Goal: Task Accomplishment & Management: Use online tool/utility

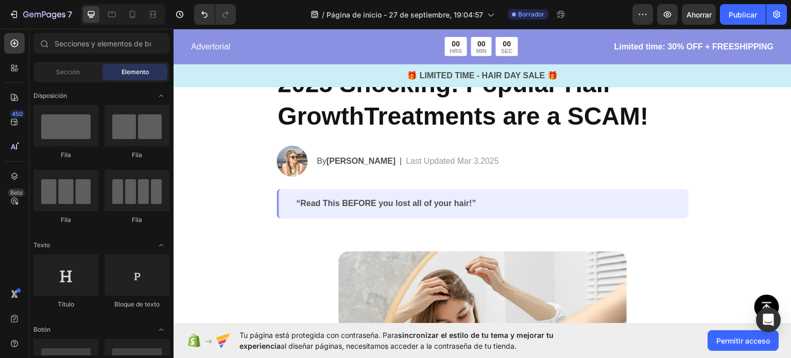
scroll to position [14, 0]
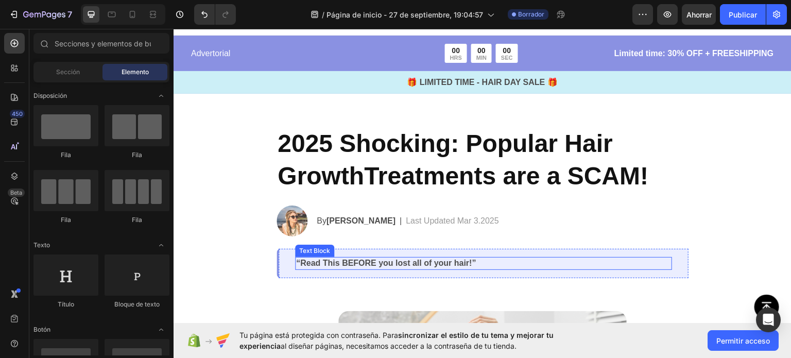
click at [507, 264] on p "“Read This BEFORE you lost all of your hair!”" at bounding box center [483, 262] width 375 height 11
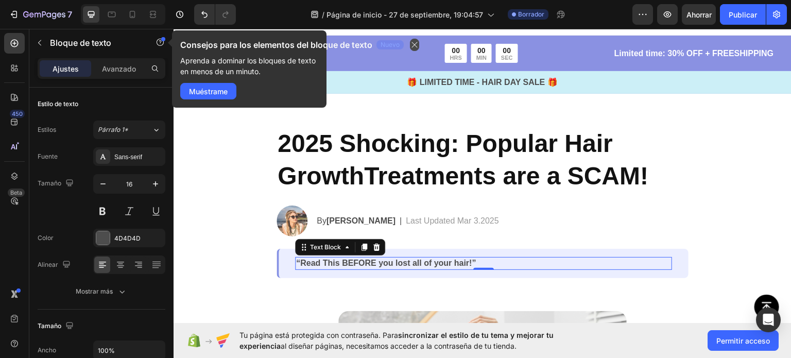
click at [416, 44] on icon "button" at bounding box center [414, 45] width 8 height 8
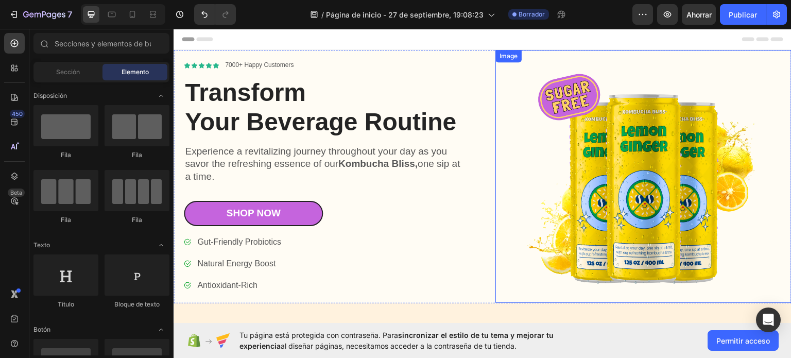
click at [495, 62] on div "Image" at bounding box center [508, 55] width 26 height 12
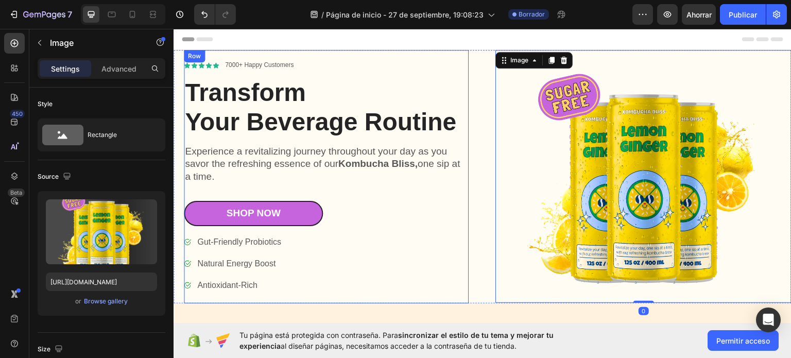
click at [429, 55] on div "Icon Icon Icon Icon Icon Icon List 7000+ Happy Customers Text Block Row Transfo…" at bounding box center [326, 175] width 285 height 253
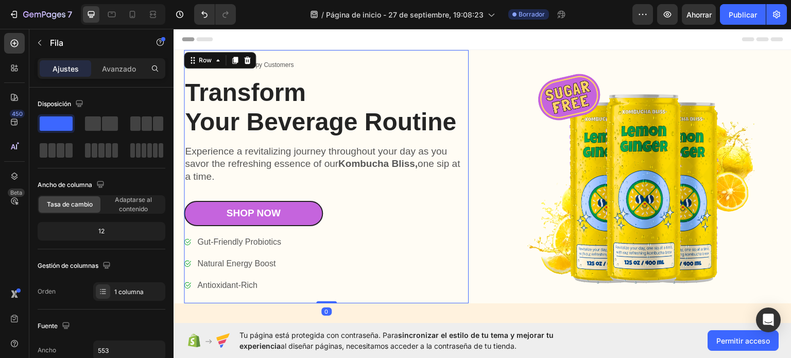
click at [455, 34] on div "Header" at bounding box center [482, 38] width 601 height 21
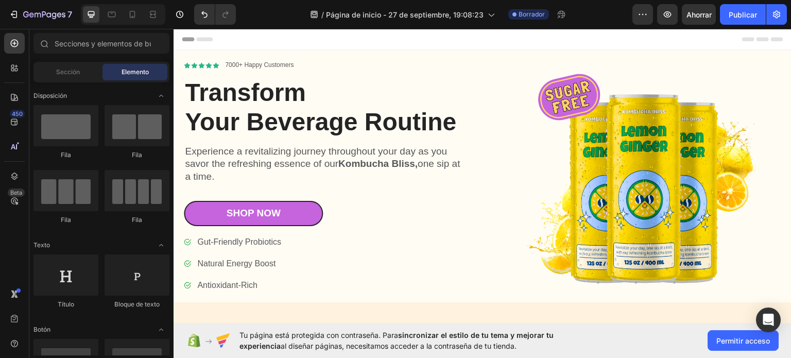
drag, startPoint x: 785, startPoint y: 47, endPoint x: 957, endPoint y: 56, distance: 172.1
click at [583, 37] on div "Header" at bounding box center [482, 38] width 601 height 21
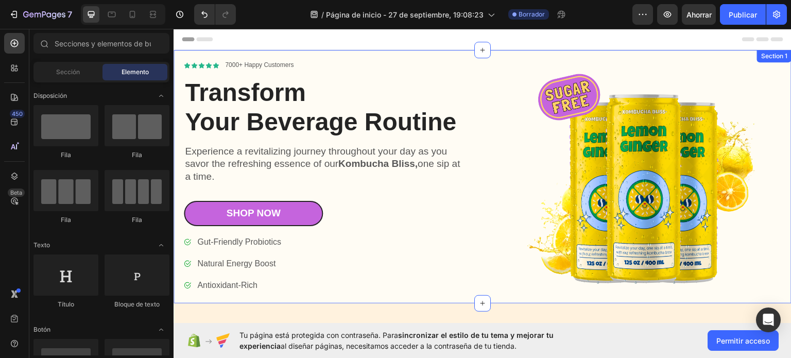
click at [482, 67] on div "Icon Icon Icon Icon Icon Icon List 7000+ Happy Customers Text Block Row Transfo…" at bounding box center [482, 175] width 618 height 253
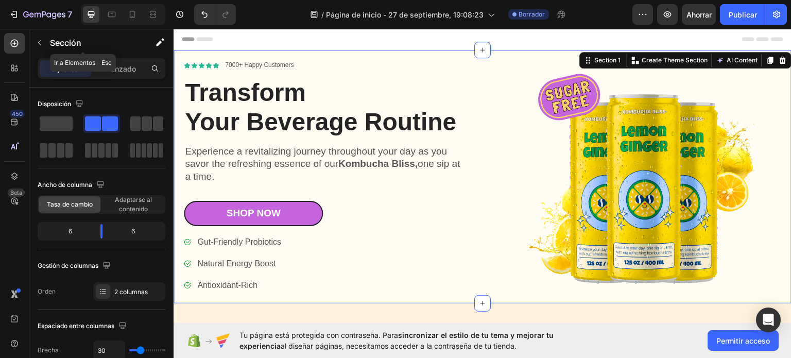
click at [124, 52] on div "Sección" at bounding box center [82, 42] width 107 height 27
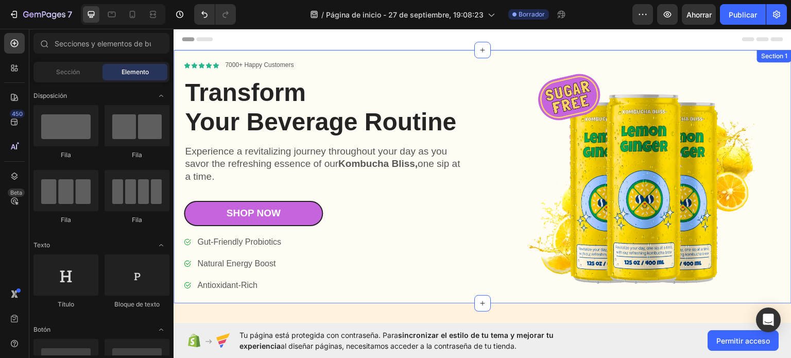
click at [489, 60] on div "Icon Icon Icon Icon Icon Icon List 7000+ Happy Customers Text Block Row Transfo…" at bounding box center [482, 175] width 618 height 253
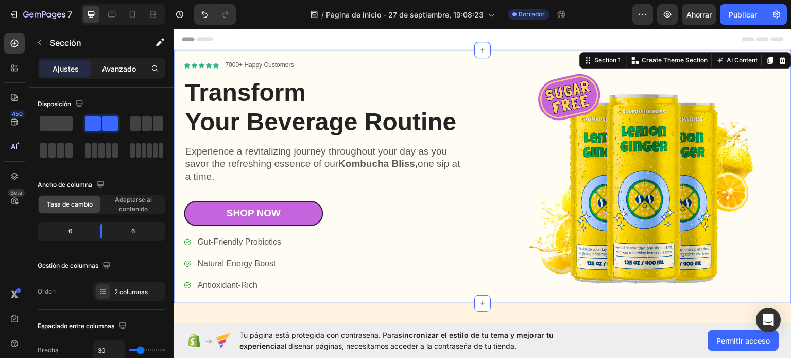
click at [125, 69] on font "Avanzado" at bounding box center [119, 68] width 34 height 9
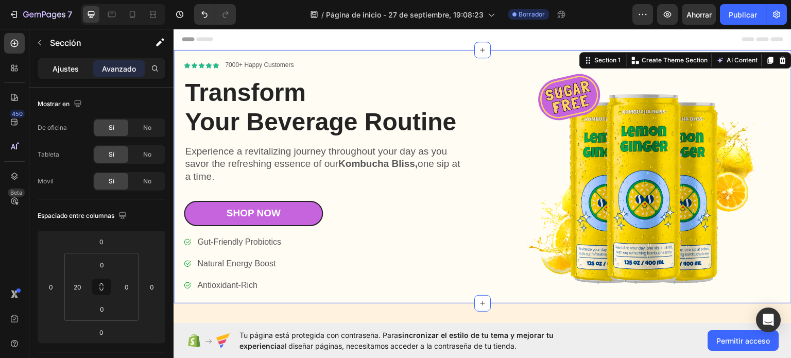
click at [73, 62] on div "Ajustes" at bounding box center [65, 68] width 51 height 16
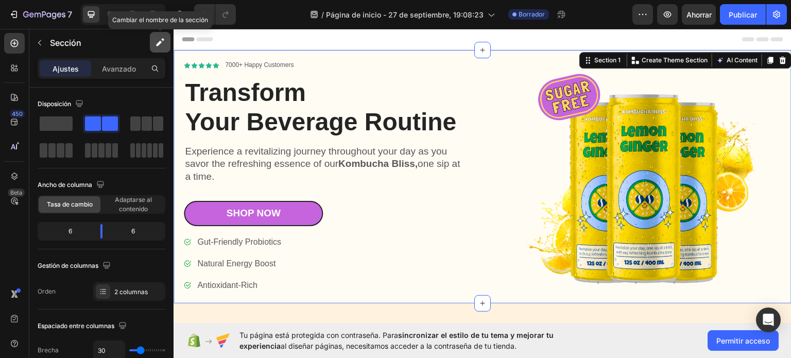
click at [159, 41] on icon "button" at bounding box center [160, 42] width 10 height 10
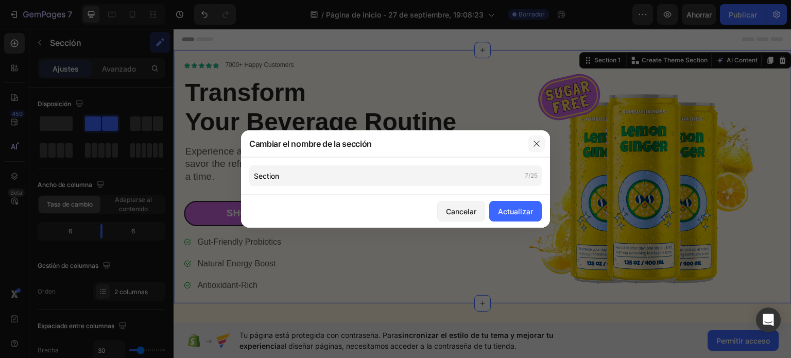
click at [539, 138] on button "button" at bounding box center [536, 143] width 16 height 16
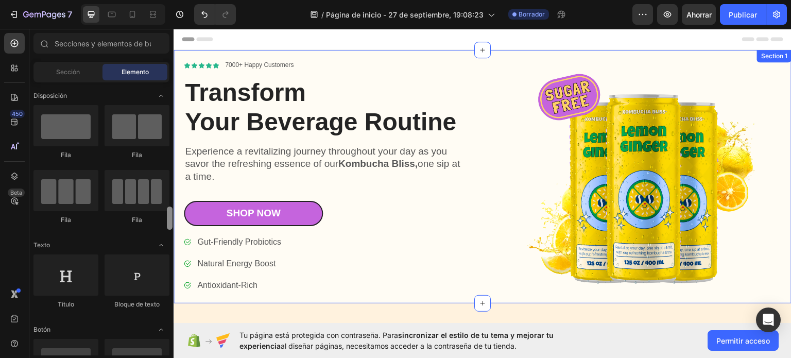
scroll to position [115, 0]
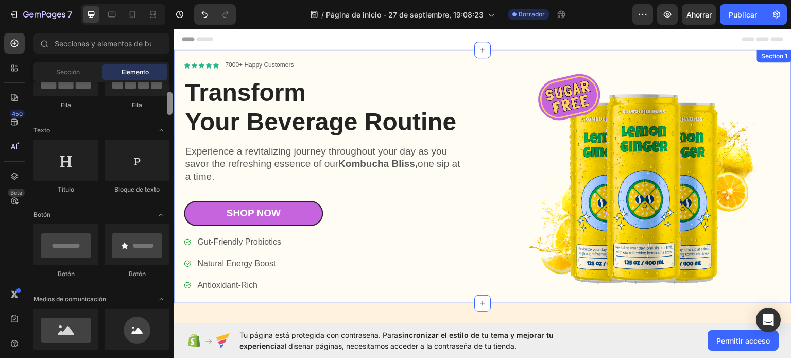
drag, startPoint x: 344, startPoint y: 129, endPoint x: 177, endPoint y: 130, distance: 167.8
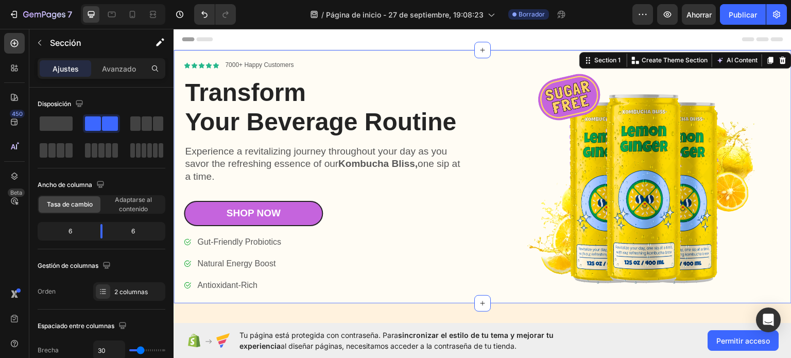
click at [181, 120] on div "Icon Icon Icon Icon Icon Icon List 7000+ Happy Customers Text Block Row Transfo…" at bounding box center [482, 175] width 618 height 253
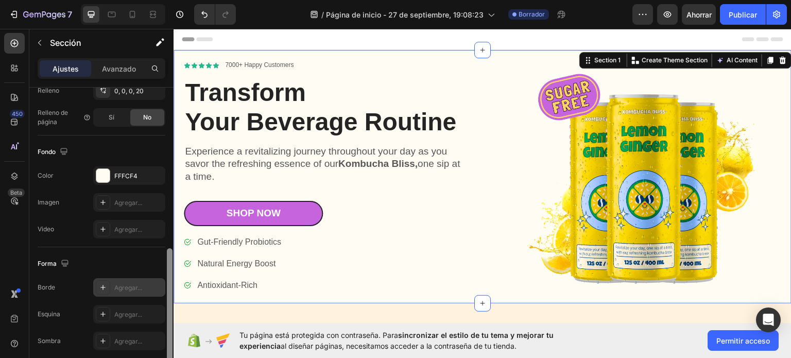
scroll to position [362, 0]
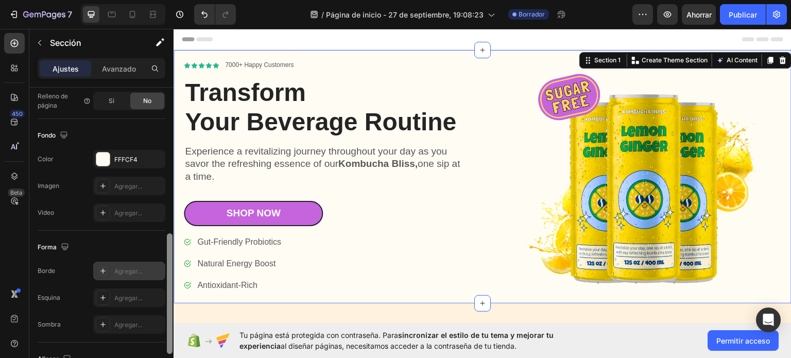
drag, startPoint x: 171, startPoint y: 130, endPoint x: 160, endPoint y: 276, distance: 146.6
click at [160, 276] on div "Disposición Ancho de columna [PERSON_NAME] Adaptarse al contenido 6 6 Gestión d…" at bounding box center [101, 237] width 144 height 300
click at [102, 157] on div at bounding box center [102, 158] width 13 height 13
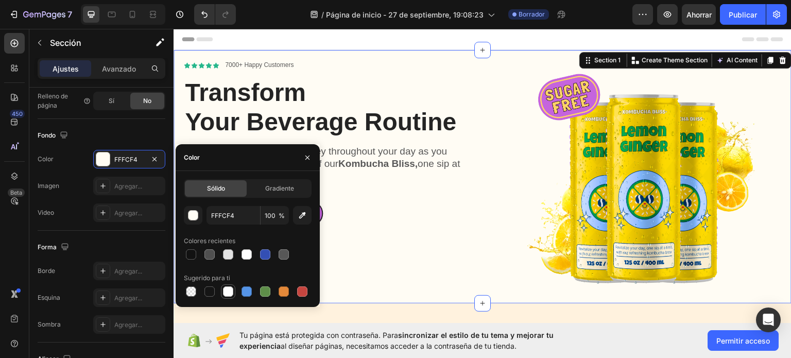
click at [226, 291] on div at bounding box center [228, 291] width 10 height 10
type input "FFFFFF"
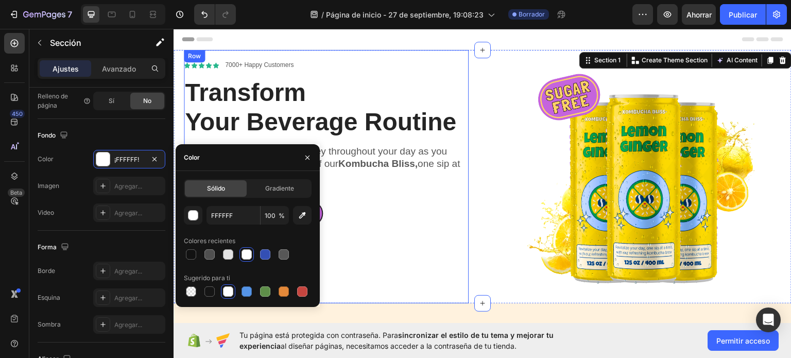
click at [398, 49] on div "Icon Icon Icon Icon Icon Icon List 7000+ Happy Customers Text Block Row Transfo…" at bounding box center [326, 175] width 285 height 253
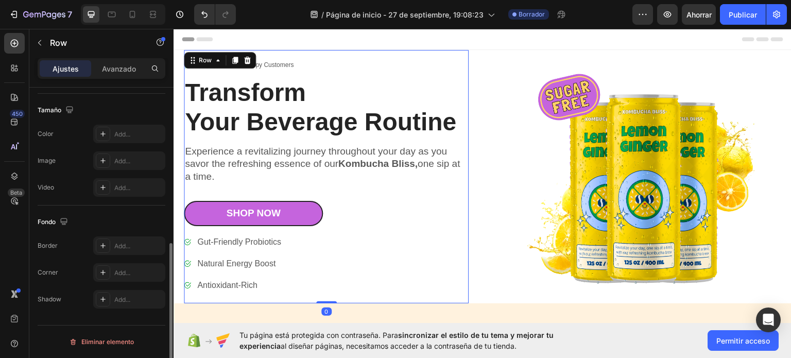
scroll to position [0, 0]
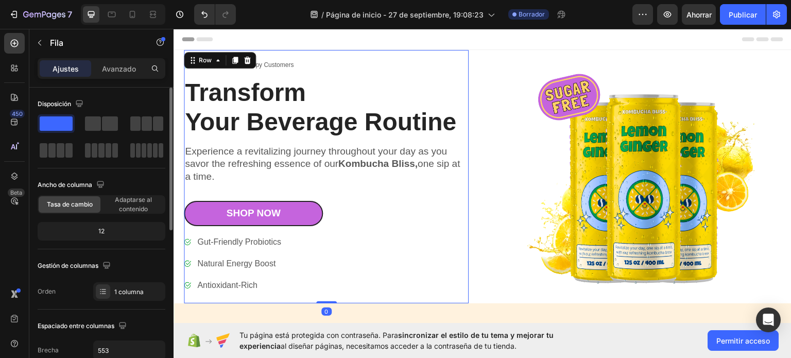
click at [437, 36] on div "Header" at bounding box center [482, 38] width 601 height 21
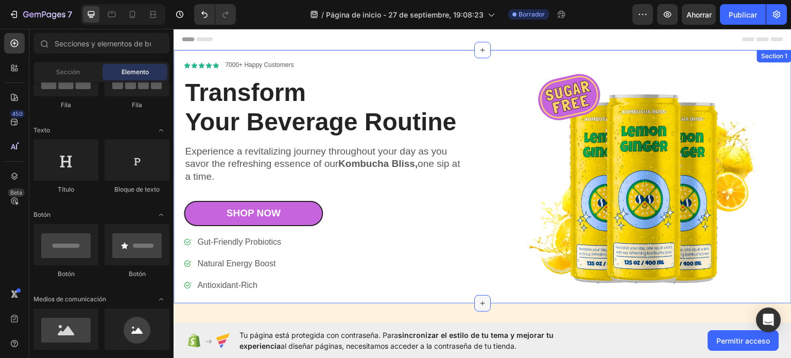
click at [474, 307] on div at bounding box center [482, 302] width 16 height 16
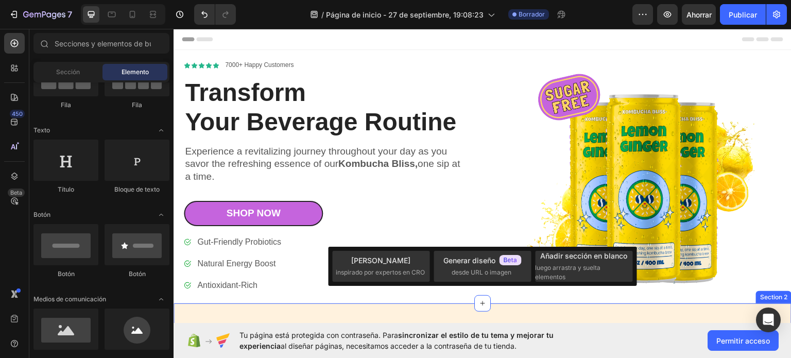
click at [439, 317] on div "Benefits of Kombucha Heading Icon Digestive health Heading Row Icon Mental heal…" at bounding box center [482, 362] width 618 height 118
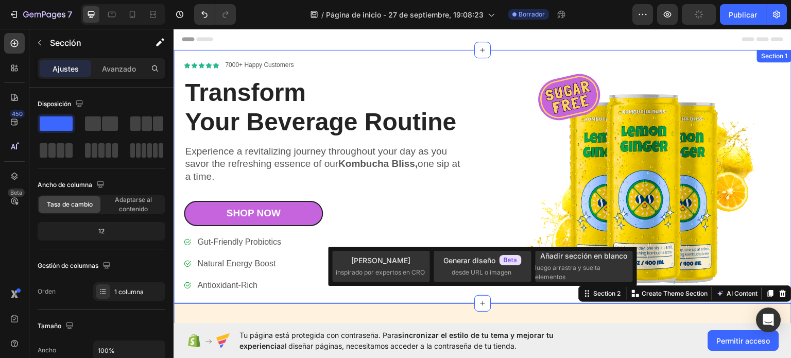
click at [474, 85] on div "Icon Icon Icon Icon Icon Icon List 7000+ Happy Customers Text Block Row Transfo…" at bounding box center [332, 175] width 296 height 253
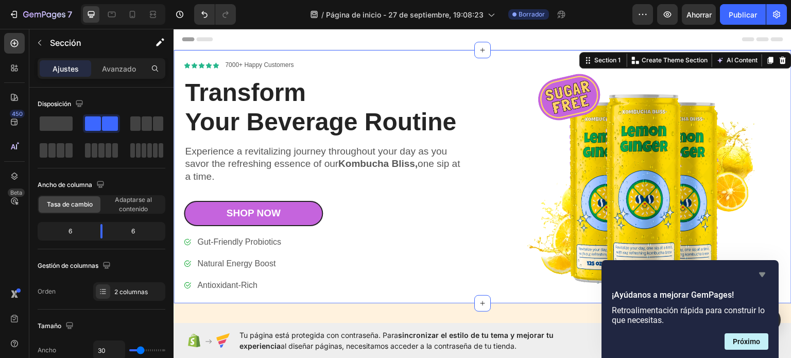
click at [760, 271] on icon "Ocultar encuesta" at bounding box center [762, 274] width 12 height 12
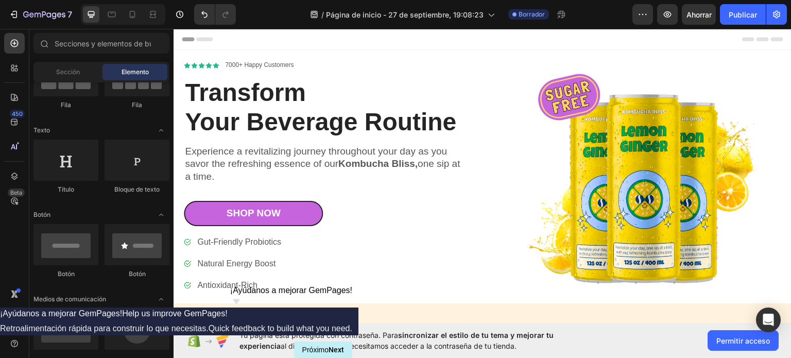
drag, startPoint x: 789, startPoint y: 56, endPoint x: 961, endPoint y: 57, distance: 172.4
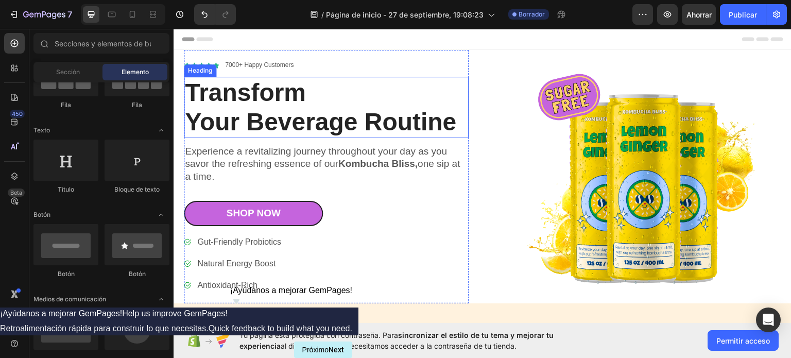
click at [266, 112] on h1 "Transform Your Beverage Routine" at bounding box center [326, 106] width 285 height 61
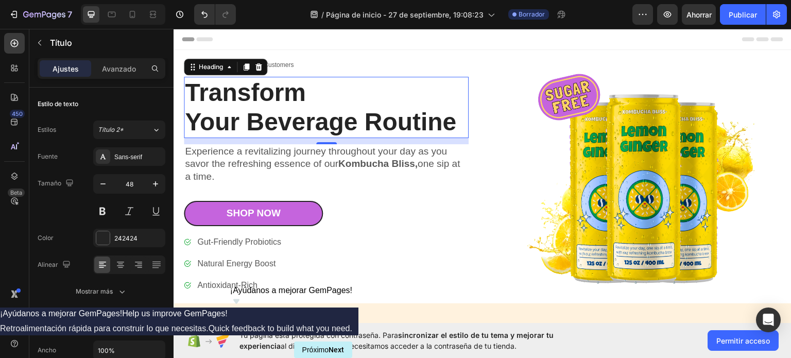
click at [323, 129] on h1 "Transform Your Beverage Routine" at bounding box center [326, 106] width 285 height 61
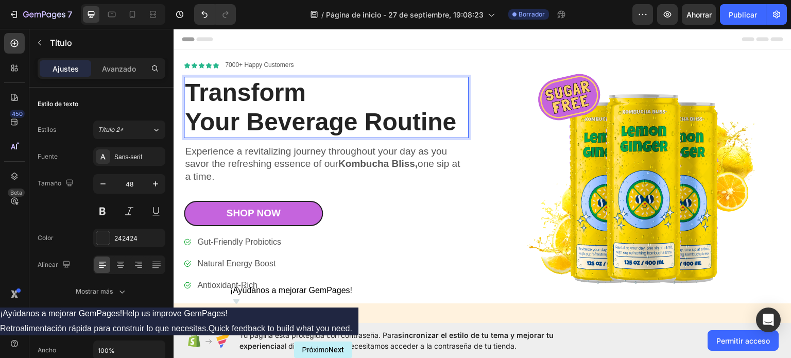
click at [429, 127] on p "Transform Your Beverage Routine" at bounding box center [326, 106] width 283 height 59
click at [452, 122] on p "Transform Your Beverage Routine" at bounding box center [326, 106] width 283 height 59
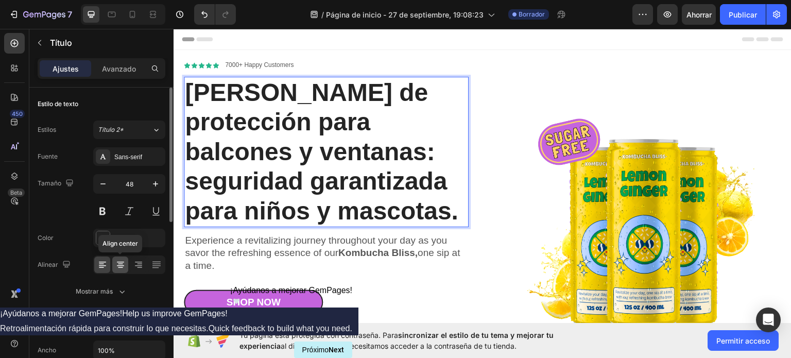
click at [125, 263] on icon at bounding box center [120, 264] width 10 height 10
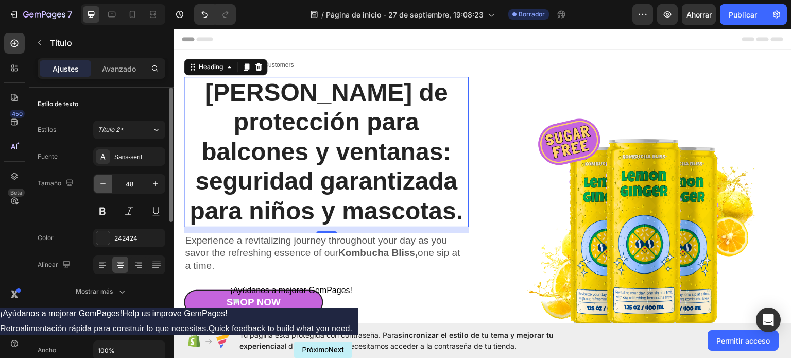
click at [104, 182] on icon "button" at bounding box center [103, 184] width 10 height 10
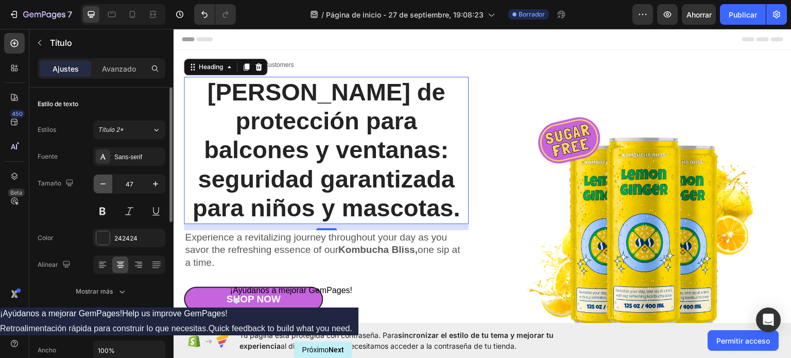
click at [104, 182] on icon "button" at bounding box center [103, 184] width 10 height 10
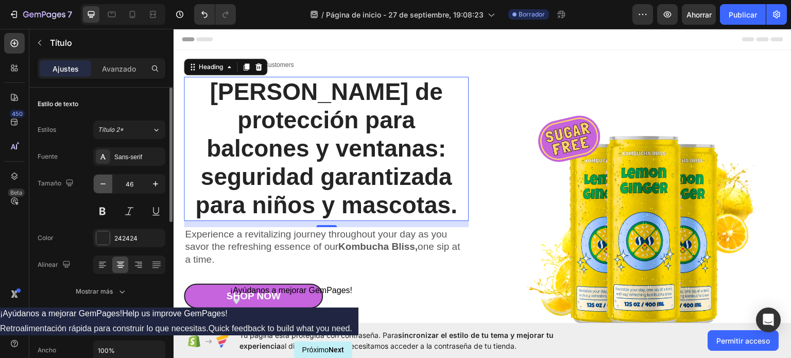
click at [104, 182] on icon "button" at bounding box center [103, 184] width 10 height 10
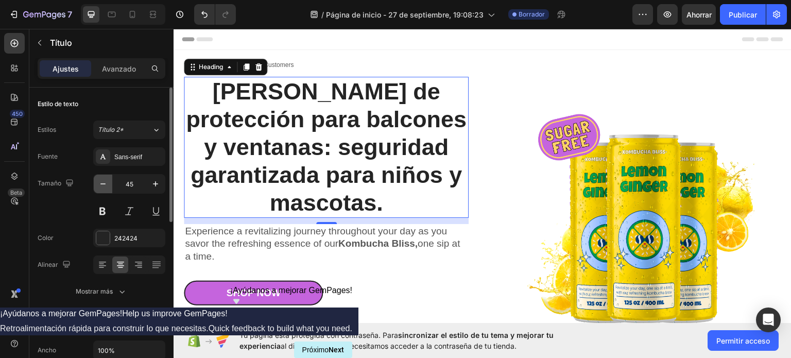
click at [104, 182] on icon "button" at bounding box center [103, 184] width 10 height 10
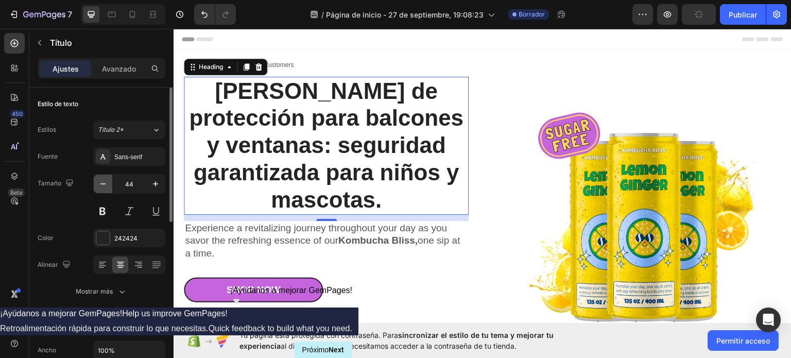
click at [104, 182] on icon "button" at bounding box center [103, 184] width 10 height 10
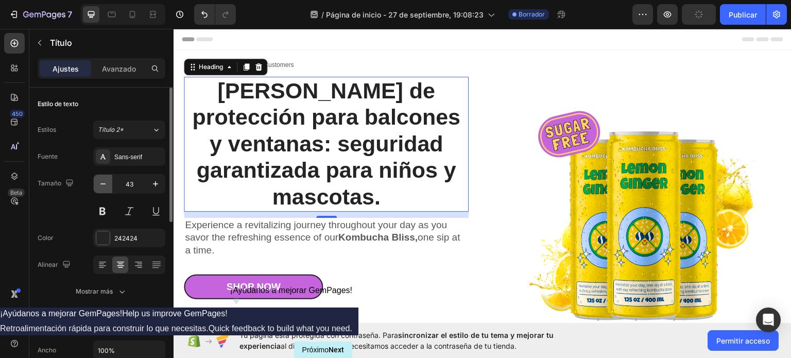
click at [104, 182] on icon "button" at bounding box center [103, 184] width 10 height 10
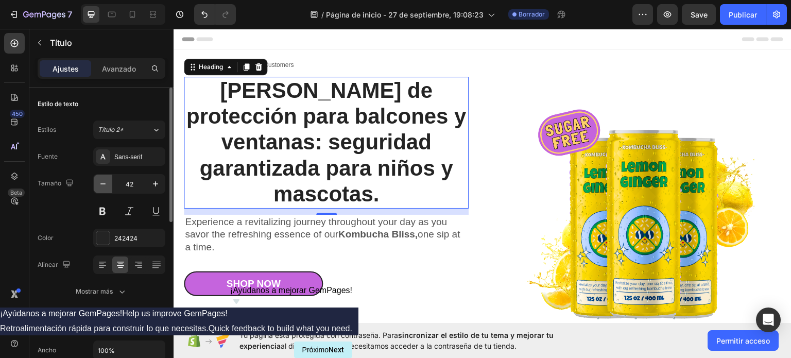
click at [104, 182] on icon "button" at bounding box center [103, 184] width 10 height 10
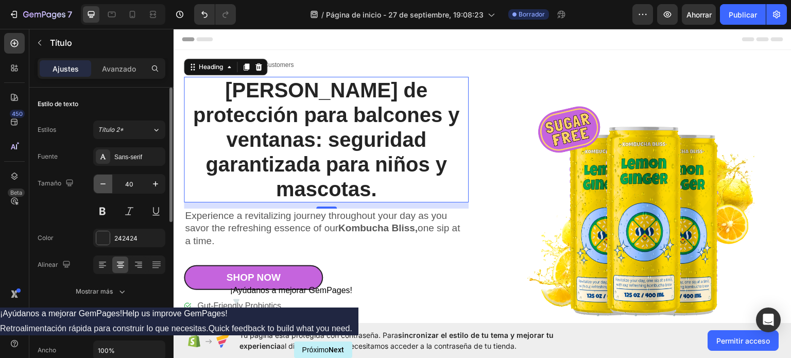
click at [104, 182] on icon "button" at bounding box center [103, 184] width 10 height 10
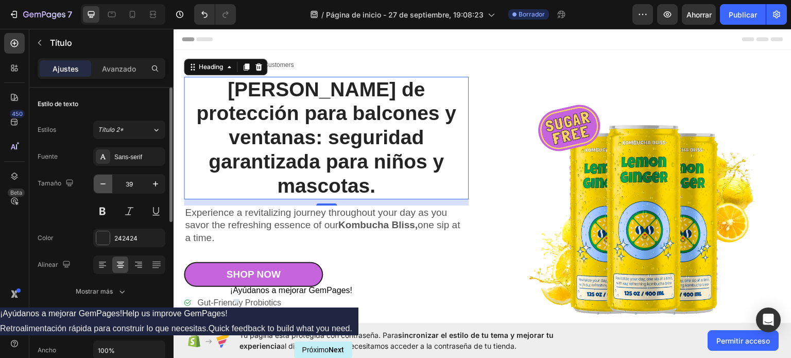
click at [104, 182] on icon "button" at bounding box center [103, 184] width 10 height 10
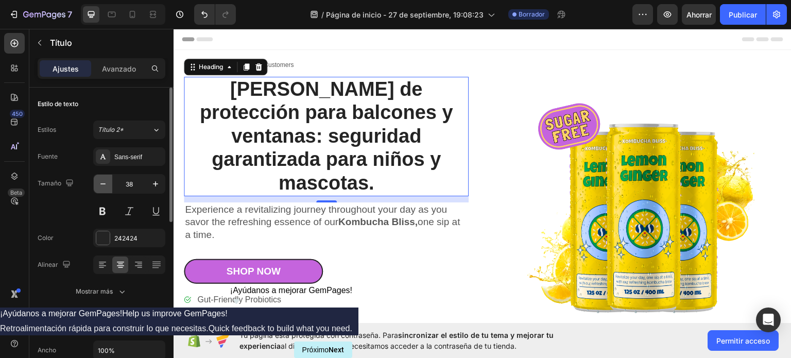
click at [104, 182] on icon "button" at bounding box center [103, 184] width 10 height 10
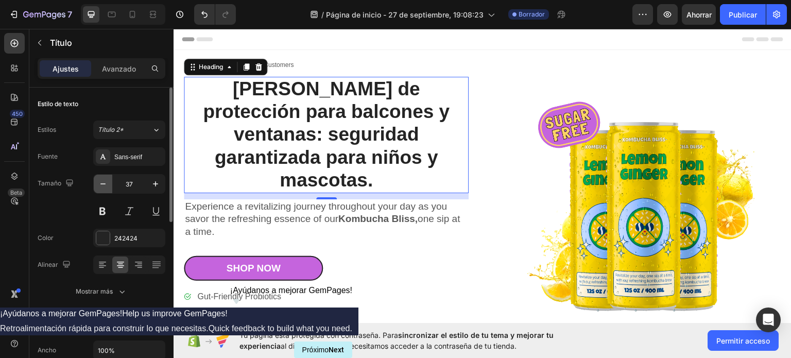
click at [104, 182] on icon "button" at bounding box center [103, 184] width 10 height 10
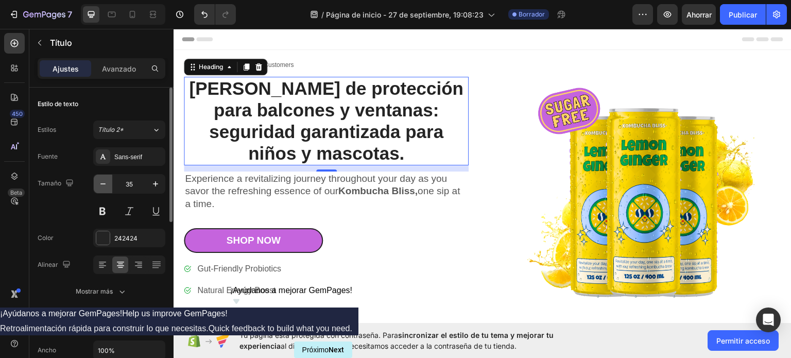
click at [104, 182] on icon "button" at bounding box center [103, 184] width 10 height 10
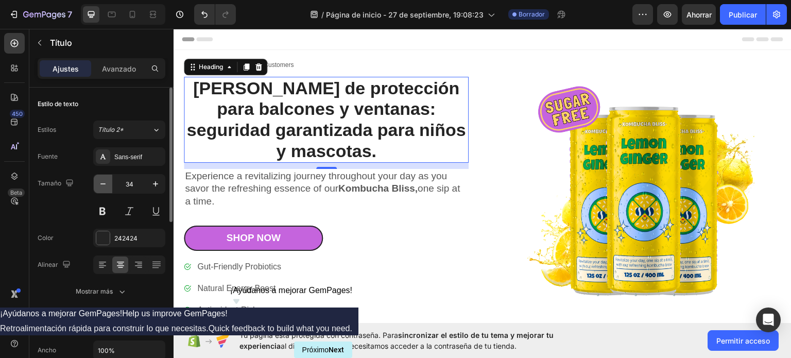
click at [104, 182] on icon "button" at bounding box center [103, 184] width 10 height 10
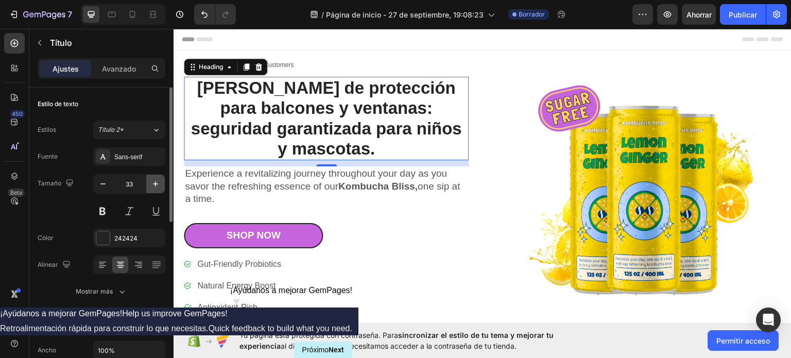
click at [159, 184] on icon "button" at bounding box center [155, 184] width 10 height 10
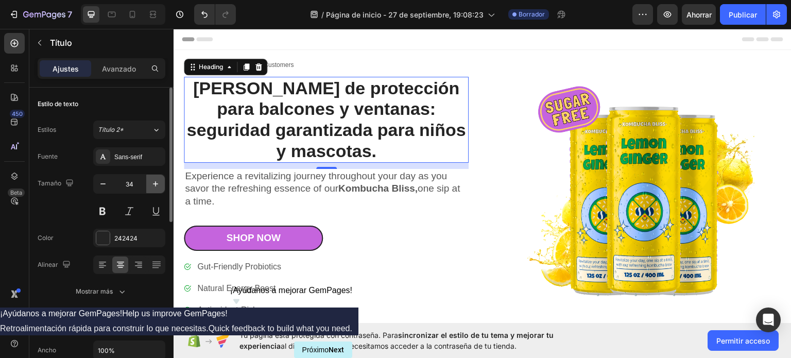
click at [159, 184] on icon "button" at bounding box center [155, 184] width 10 height 10
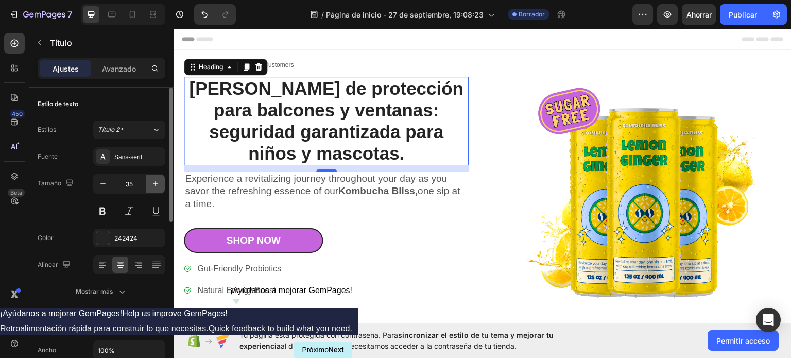
click at [159, 184] on icon "button" at bounding box center [155, 184] width 10 height 10
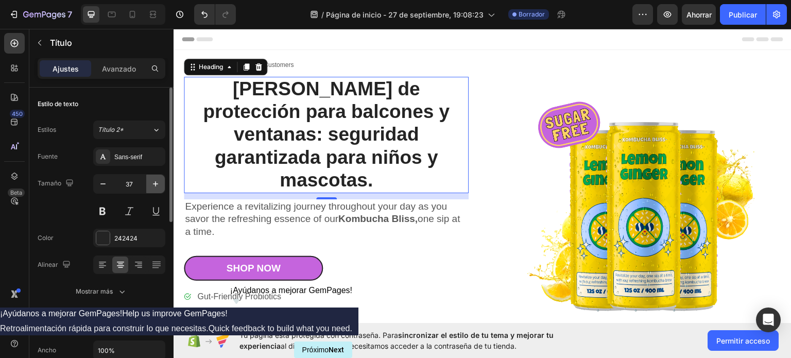
click at [159, 184] on icon "button" at bounding box center [155, 184] width 10 height 10
type input "38"
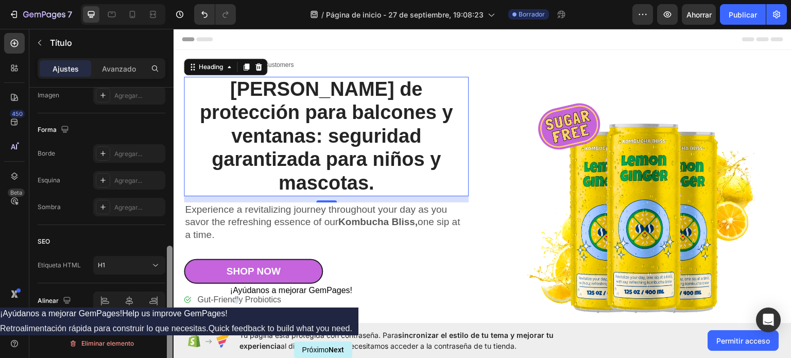
scroll to position [321, 0]
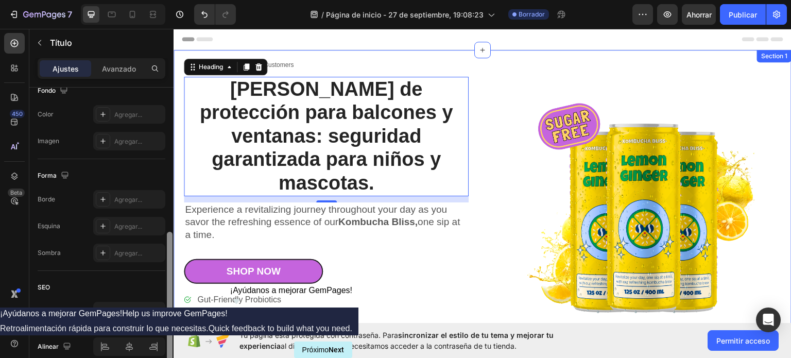
drag, startPoint x: 343, startPoint y: 141, endPoint x: 177, endPoint y: 160, distance: 166.8
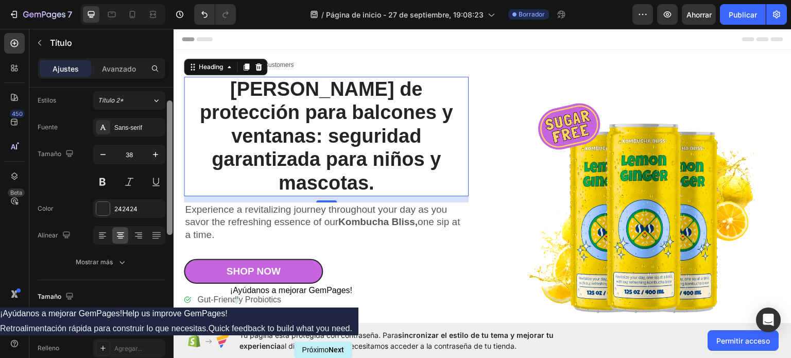
scroll to position [0, 0]
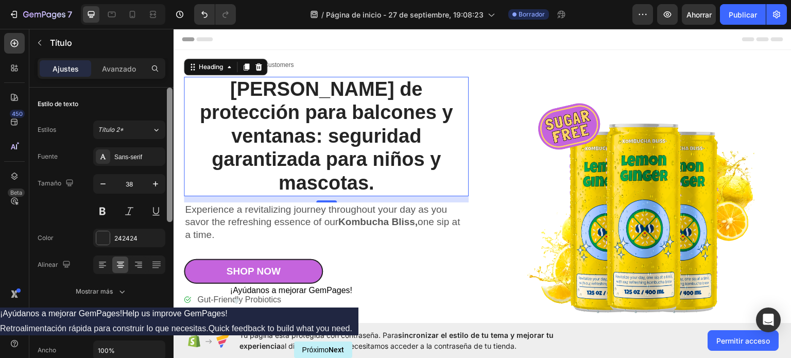
drag, startPoint x: 169, startPoint y: 253, endPoint x: 173, endPoint y: 107, distance: 146.7
click at [173, 107] on div at bounding box center [170, 237] width 8 height 300
click at [140, 155] on font "Sans-serif" at bounding box center [128, 156] width 28 height 7
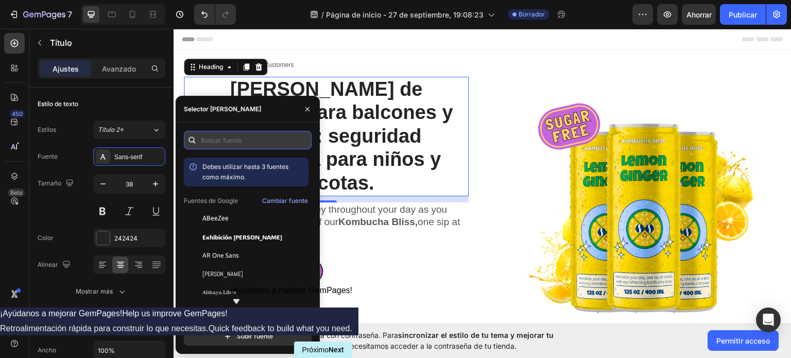
click at [247, 139] on input "text" at bounding box center [248, 140] width 128 height 19
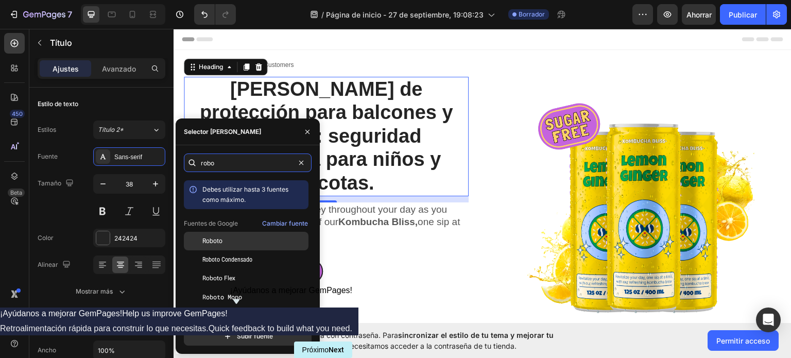
type input "robo"
click at [223, 240] on div "Roboto" at bounding box center [254, 240] width 104 height 9
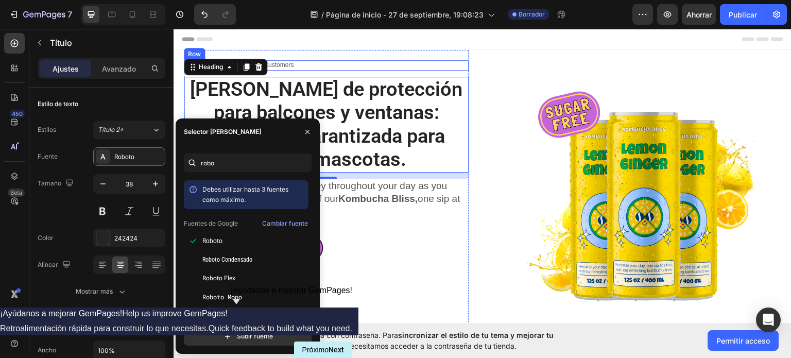
click at [372, 64] on div "Icon Icon Icon Icon Icon Icon List 7000+ Happy Customers Text Block Row" at bounding box center [326, 65] width 285 height 10
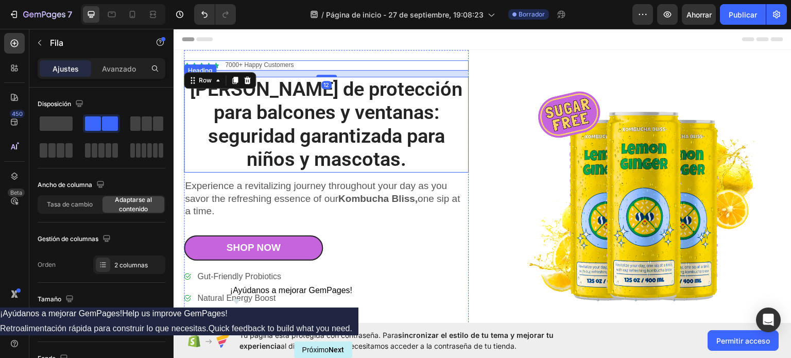
click at [374, 99] on p "[PERSON_NAME] de protección para balcones y ventanas: seguridad garantizada par…" at bounding box center [326, 124] width 283 height 94
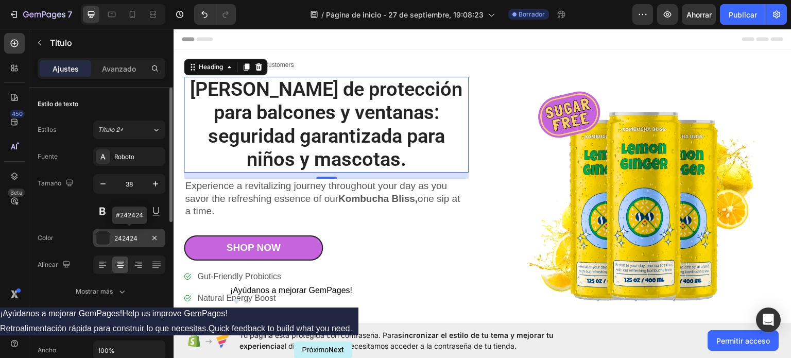
click at [101, 238] on div at bounding box center [102, 237] width 13 height 13
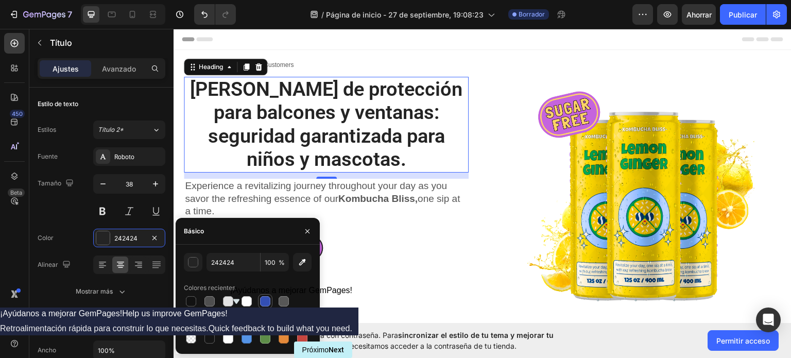
click at [263, 302] on div at bounding box center [265, 301] width 10 height 10
type input "334FB4"
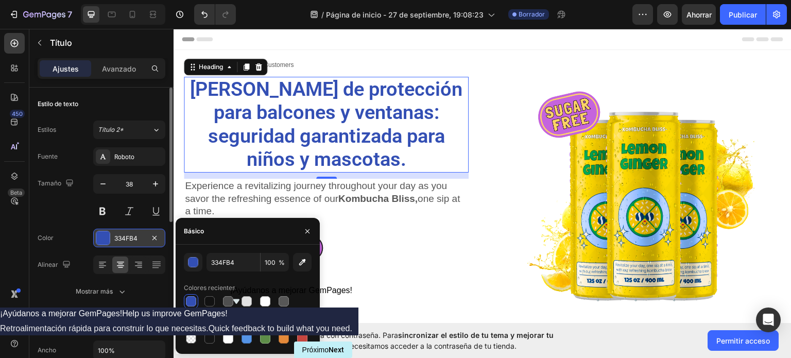
click at [137, 236] on font "334FB4" at bounding box center [125, 238] width 23 height 8
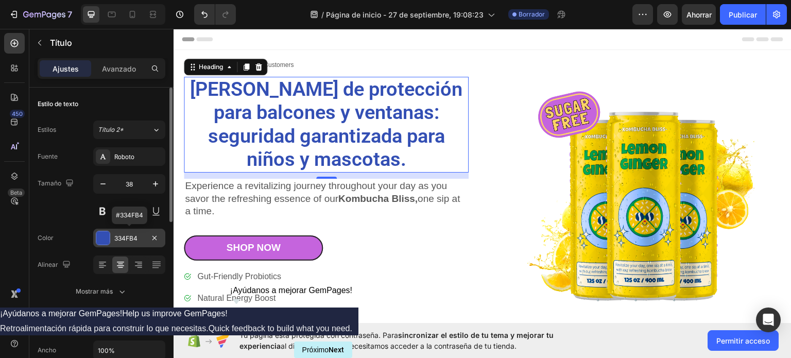
click at [103, 236] on div at bounding box center [102, 237] width 13 height 13
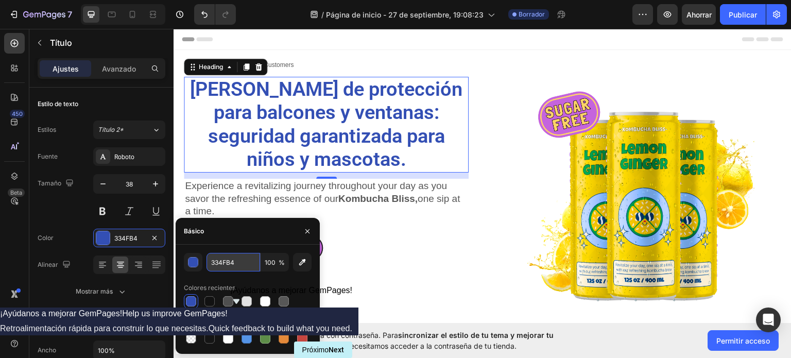
click at [234, 257] on input "334FB4" at bounding box center [233, 262] width 54 height 19
paste input "#07325e"
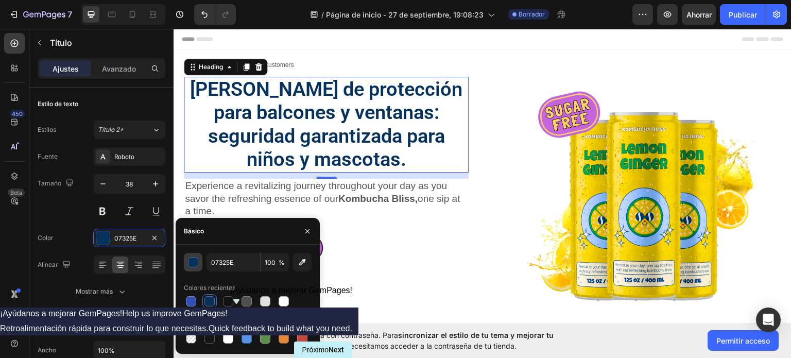
click at [192, 261] on div "button" at bounding box center [193, 262] width 10 height 10
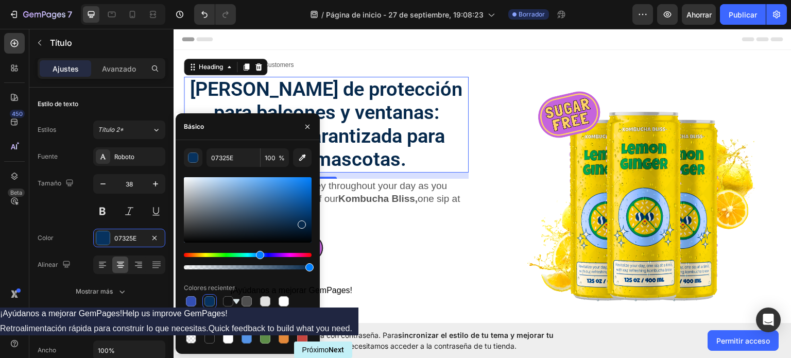
type input "06294C"
click at [304, 220] on div at bounding box center [306, 222] width 8 height 8
click at [498, 251] on img at bounding box center [643, 193] width 296 height 253
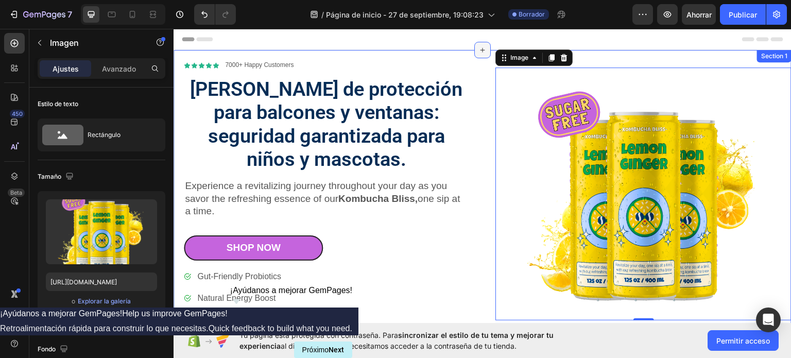
click at [477, 44] on div at bounding box center [482, 49] width 16 height 16
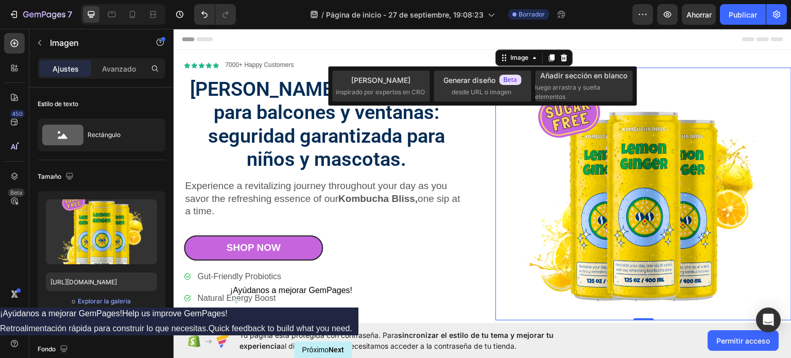
click at [458, 36] on div "Header" at bounding box center [482, 38] width 601 height 21
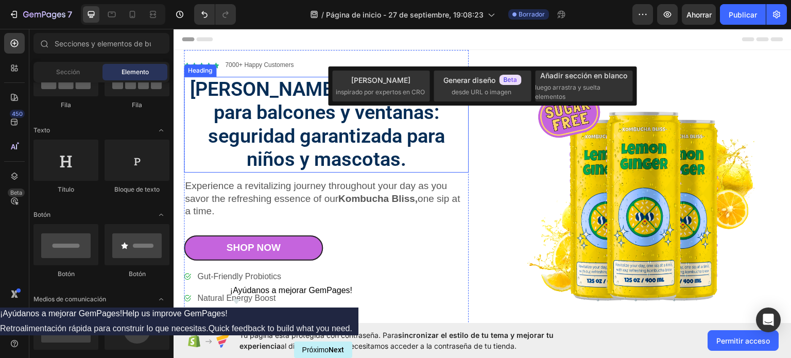
click at [255, 121] on p "[PERSON_NAME] de protección para balcones y ventanas: seguridad garantizada par…" at bounding box center [326, 124] width 283 height 94
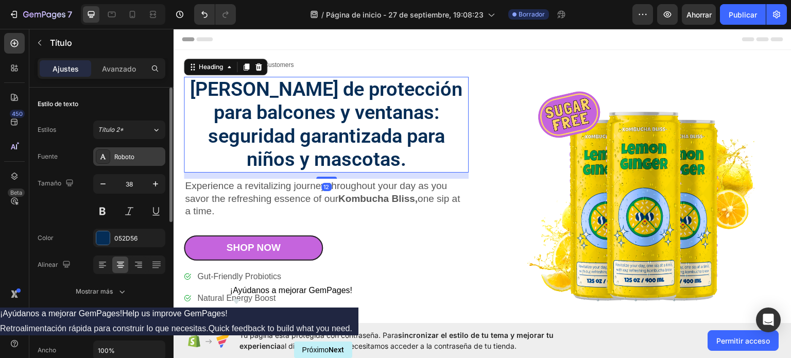
click at [137, 155] on div "Roboto" at bounding box center [138, 156] width 48 height 9
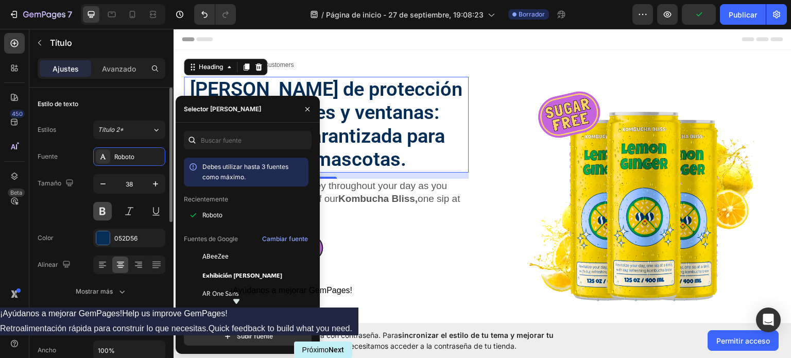
click at [102, 210] on button at bounding box center [102, 211] width 19 height 19
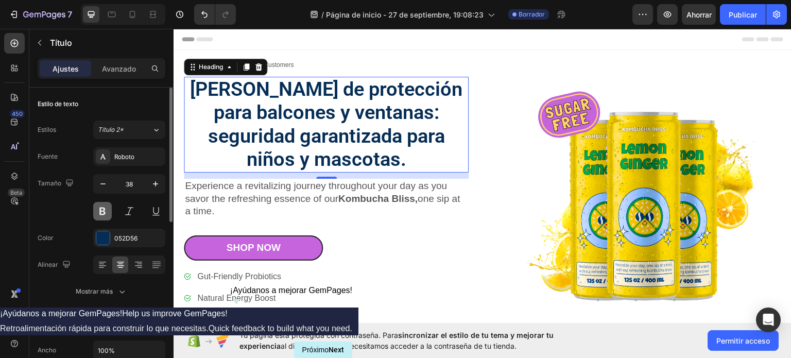
click at [101, 208] on button at bounding box center [102, 211] width 19 height 19
click at [145, 150] on div "Roboto" at bounding box center [129, 156] width 72 height 19
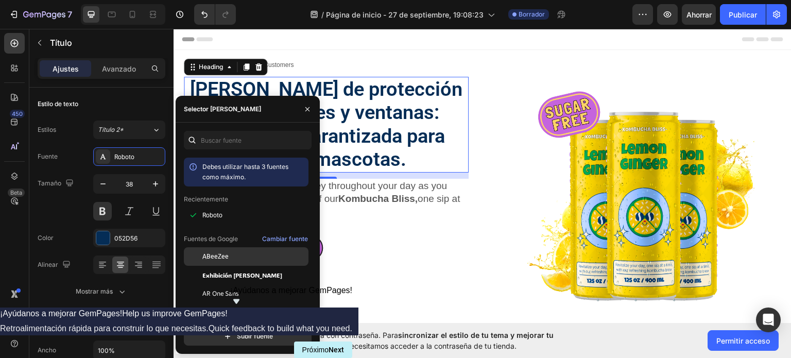
click at [262, 265] on div "ABeeZee" at bounding box center [246, 256] width 125 height 19
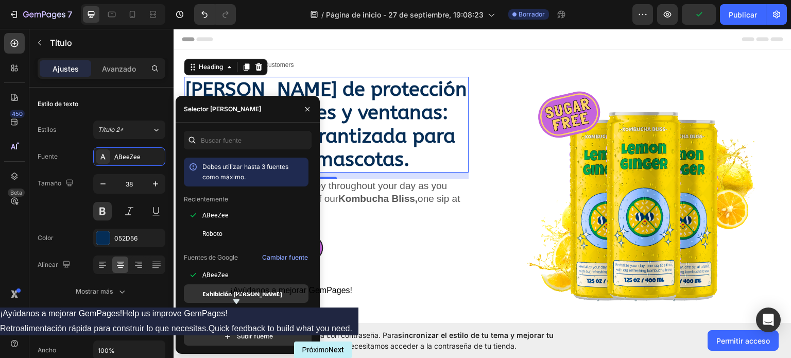
click at [293, 293] on div "Exhibición [PERSON_NAME]" at bounding box center [254, 293] width 104 height 9
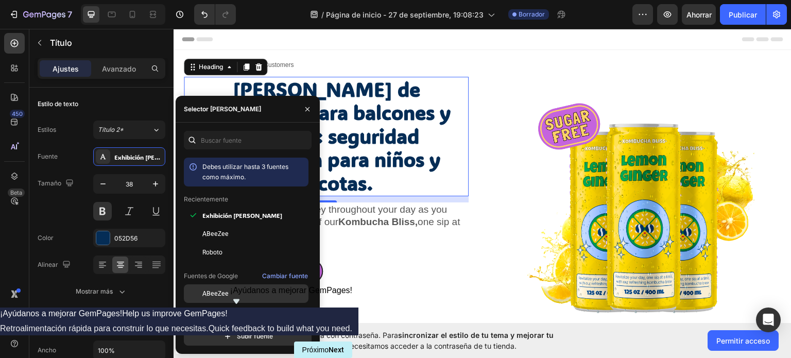
click at [225, 291] on font "ABeeZee" at bounding box center [215, 293] width 26 height 7
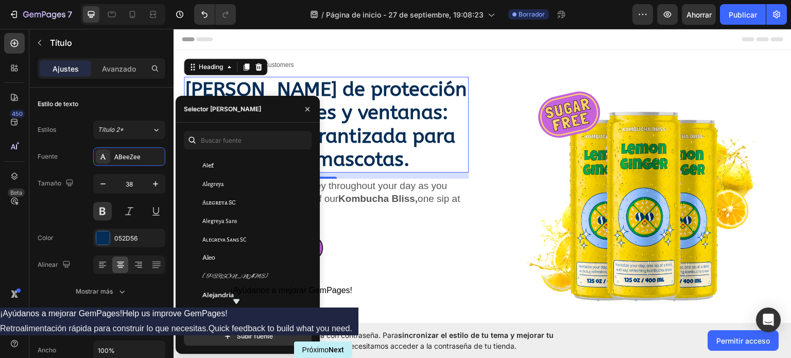
scroll to position [594, 0]
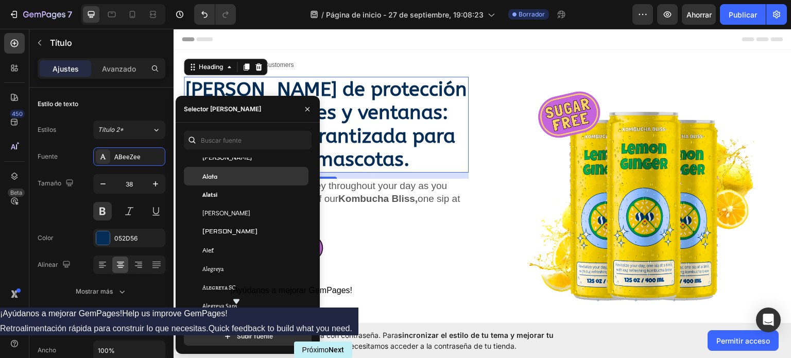
click at [216, 174] on font "Alata" at bounding box center [209, 176] width 15 height 8
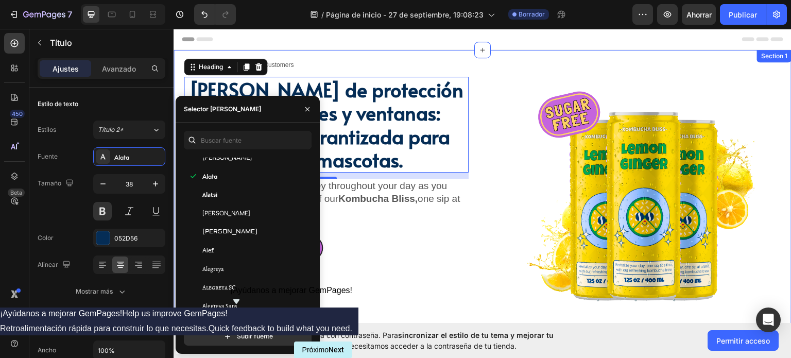
click at [497, 54] on div "Image" at bounding box center [643, 193] width 296 height 288
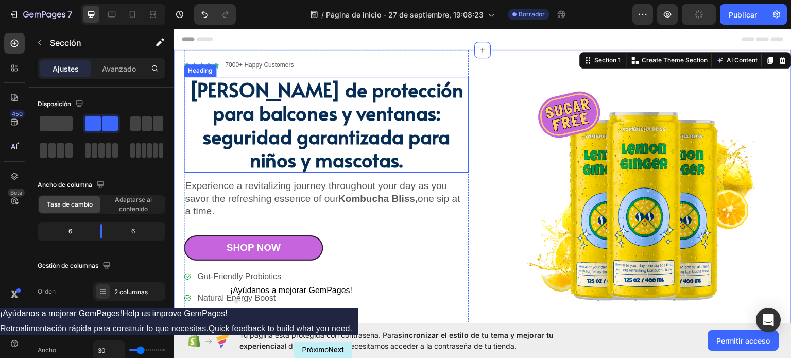
click at [413, 119] on p "[PERSON_NAME] de protección para balcones y ventanas: seguridad garantizada par…" at bounding box center [326, 124] width 283 height 94
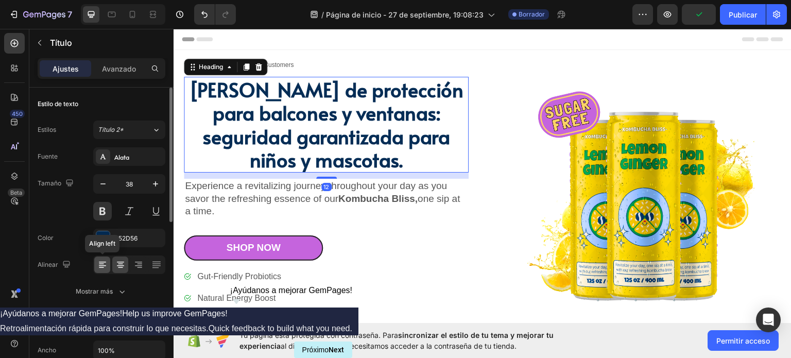
click at [104, 265] on icon at bounding box center [102, 264] width 10 height 10
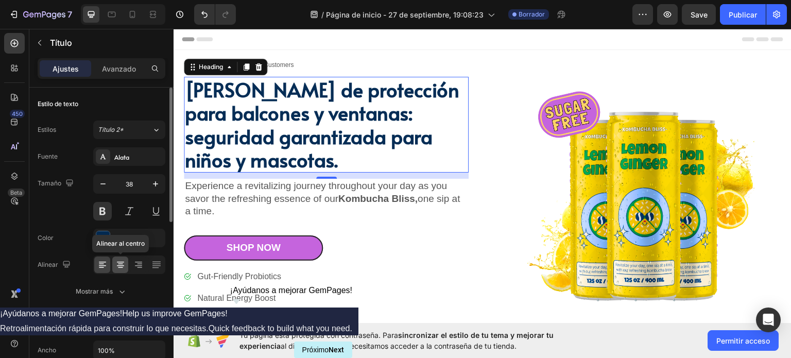
click at [119, 264] on icon at bounding box center [120, 264] width 5 height 1
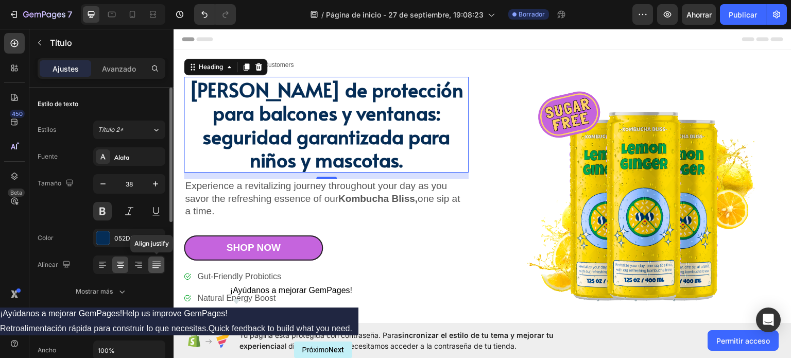
click at [157, 264] on icon at bounding box center [156, 264] width 10 height 10
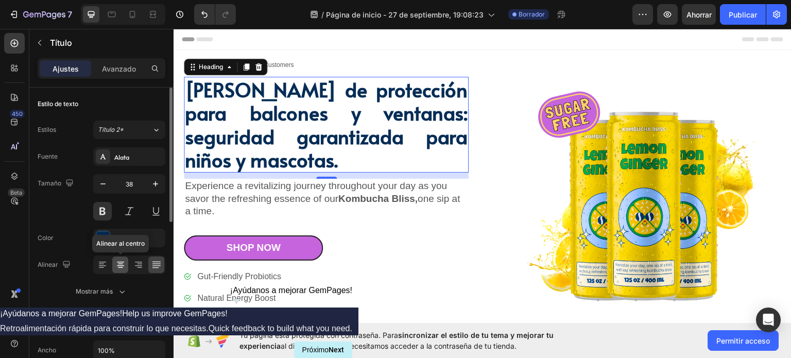
click at [119, 261] on icon at bounding box center [120, 261] width 7 height 1
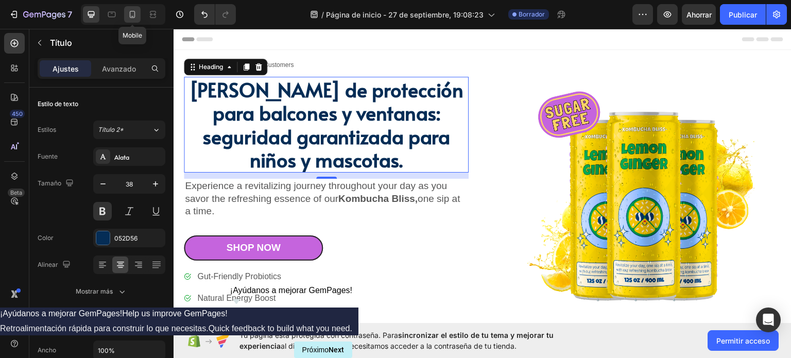
click at [132, 13] on icon at bounding box center [132, 14] width 10 height 10
type input "29"
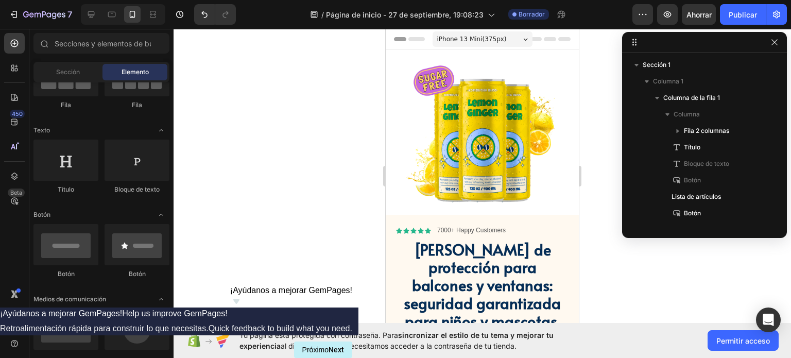
click at [331, 102] on div at bounding box center [481, 193] width 617 height 329
click at [463, 115] on img at bounding box center [481, 132] width 193 height 165
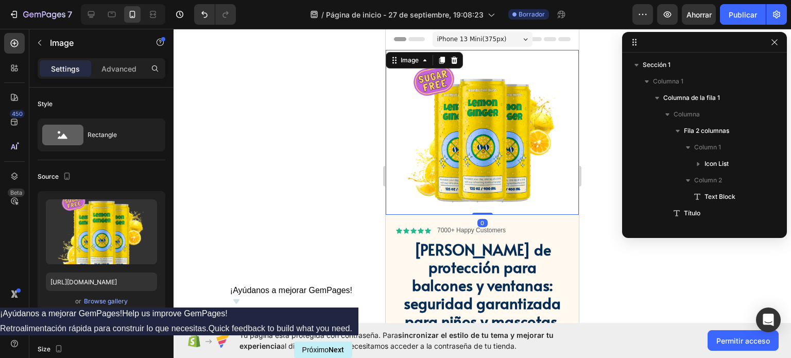
scroll to position [178, 0]
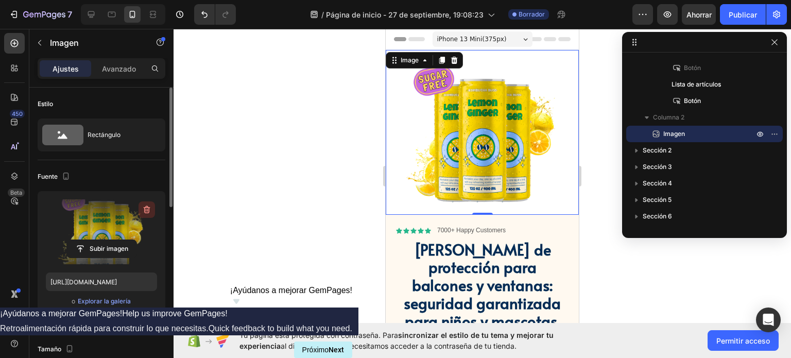
click at [145, 205] on icon "button" at bounding box center [147, 209] width 10 height 10
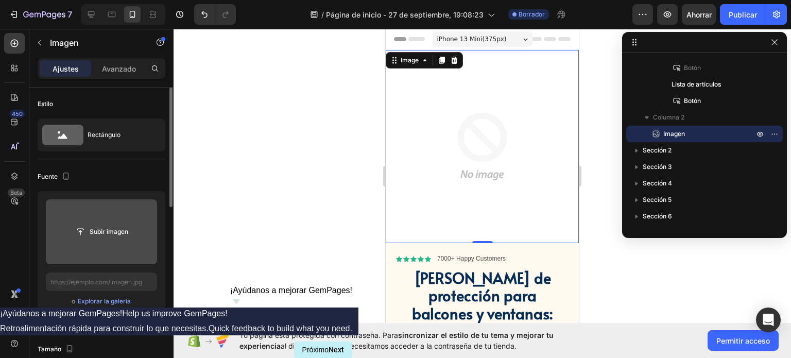
click at [648, 253] on div at bounding box center [481, 193] width 617 height 329
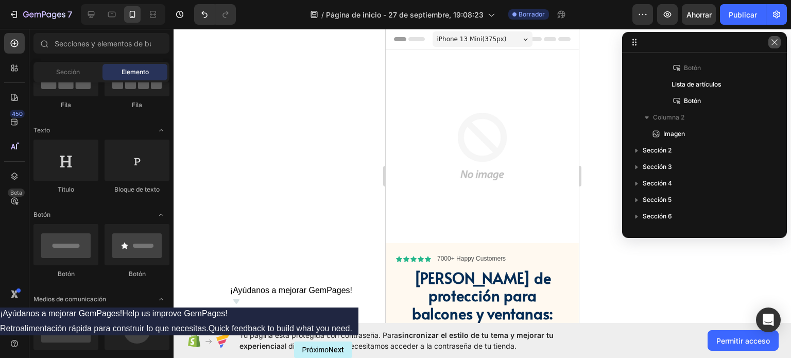
click at [779, 42] on button "button" at bounding box center [774, 42] width 12 height 12
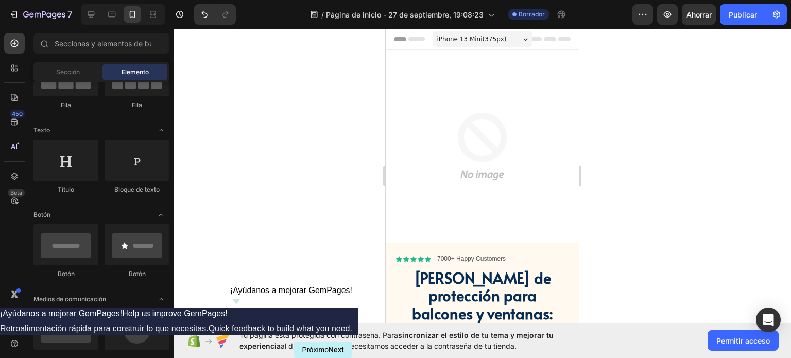
click at [523, 37] on div "iPhone 13 Mini ( 375 px)" at bounding box center [482, 38] width 100 height 15
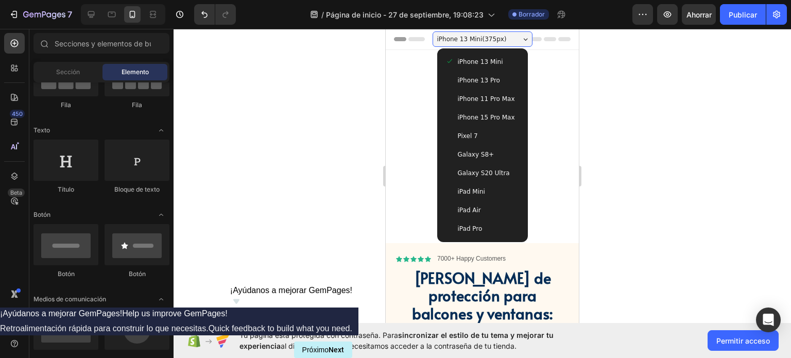
click at [486, 99] on span "iPhone 11 Pro Max" at bounding box center [486, 99] width 57 height 10
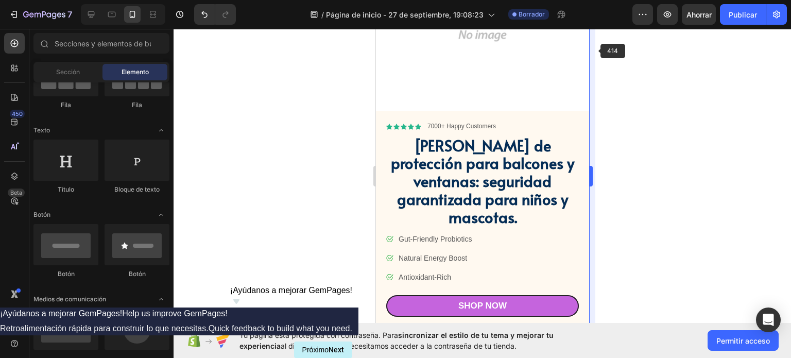
scroll to position [131, 0]
